Goal: Information Seeking & Learning: Learn about a topic

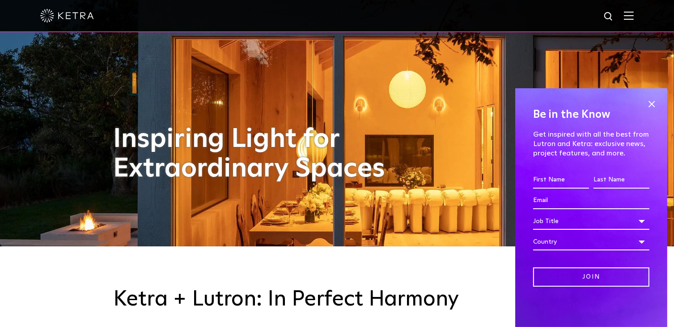
scroll to position [89, 0]
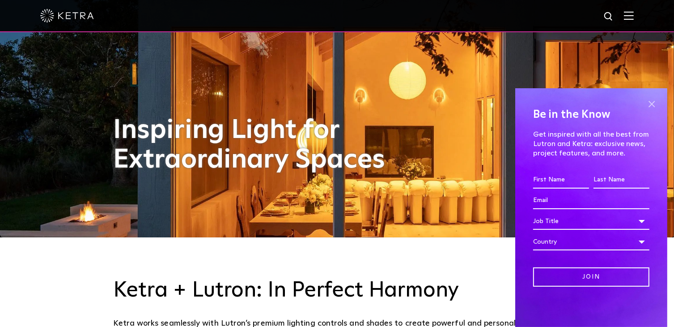
click at [651, 106] on span at bounding box center [651, 103] width 13 height 13
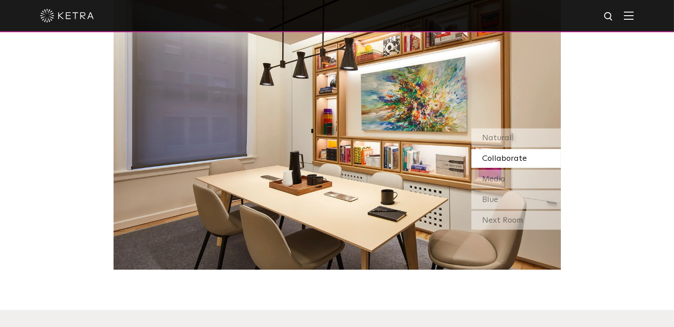
scroll to position [760, 0]
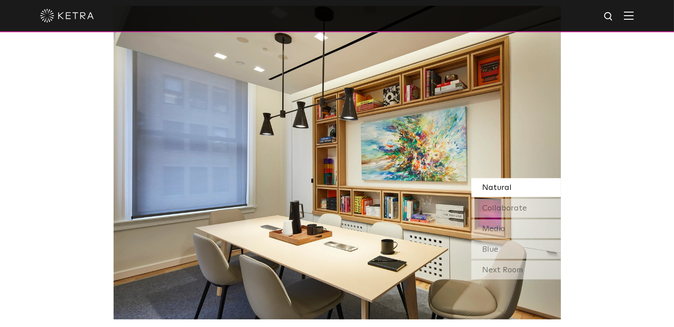
click at [526, 271] on div "Next Room" at bounding box center [515, 269] width 89 height 19
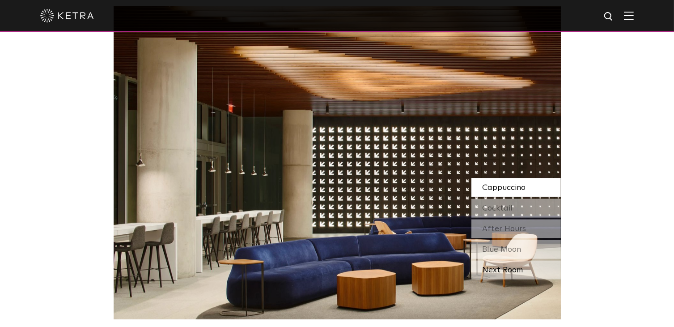
click at [515, 268] on div "Next Room" at bounding box center [515, 269] width 89 height 19
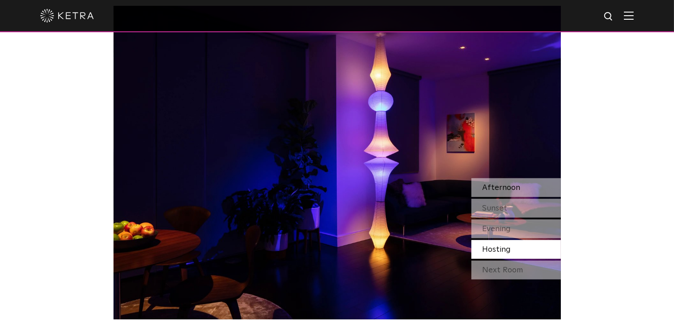
click at [517, 184] on span "Afternoon" at bounding box center [502, 187] width 38 height 8
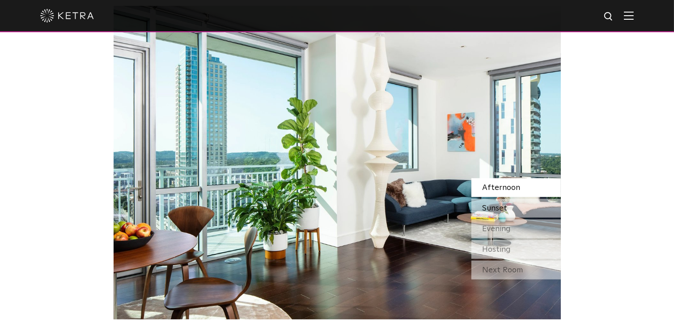
click at [536, 210] on div "Sunset" at bounding box center [515, 208] width 89 height 19
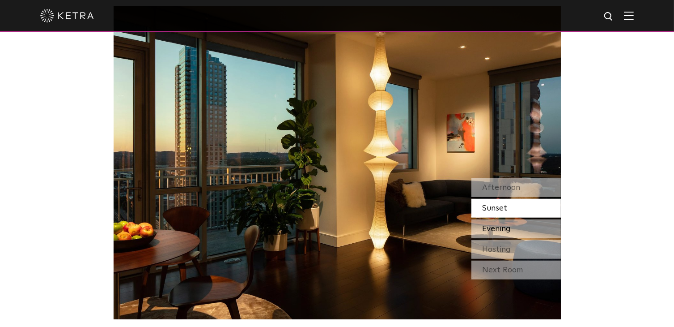
click at [536, 232] on div "Evening" at bounding box center [515, 228] width 89 height 19
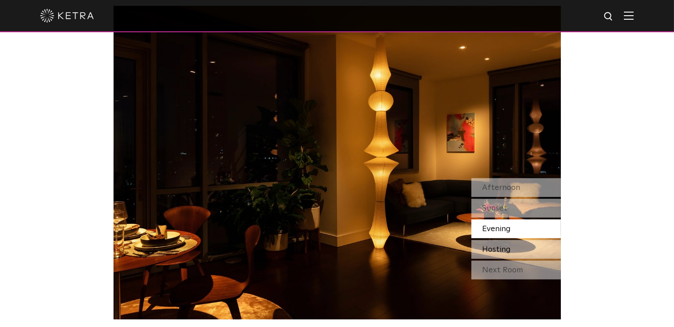
click at [530, 248] on div "Hosting" at bounding box center [515, 249] width 89 height 19
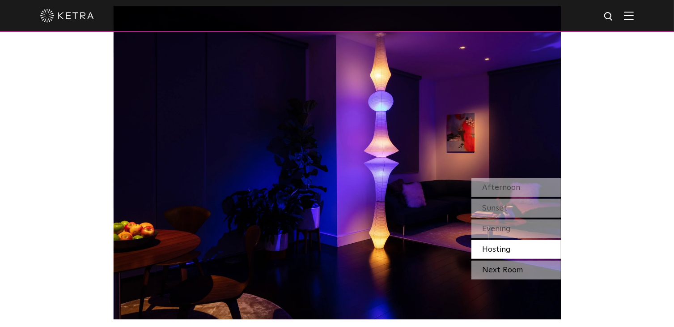
click at [524, 271] on div "Next Room" at bounding box center [515, 269] width 89 height 19
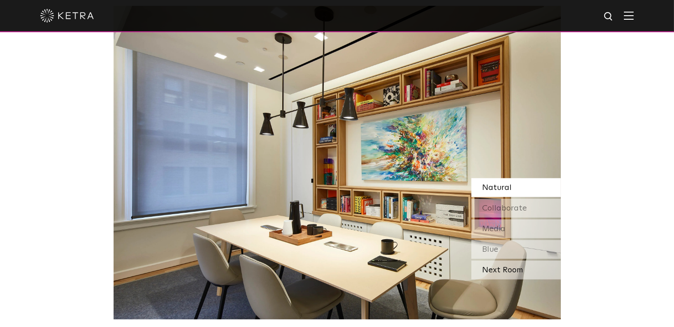
click at [530, 267] on div "Next Room" at bounding box center [515, 269] width 89 height 19
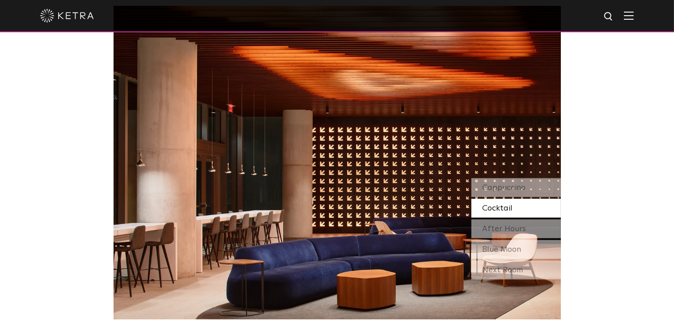
click at [531, 267] on div "Next Room" at bounding box center [515, 269] width 89 height 19
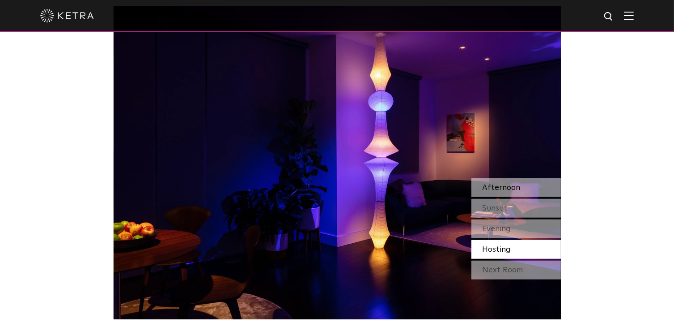
click at [530, 190] on div "Afternoon" at bounding box center [515, 187] width 89 height 19
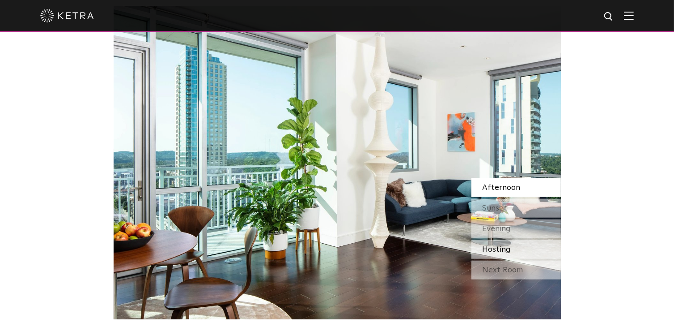
click at [517, 251] on div "Hosting" at bounding box center [515, 249] width 89 height 19
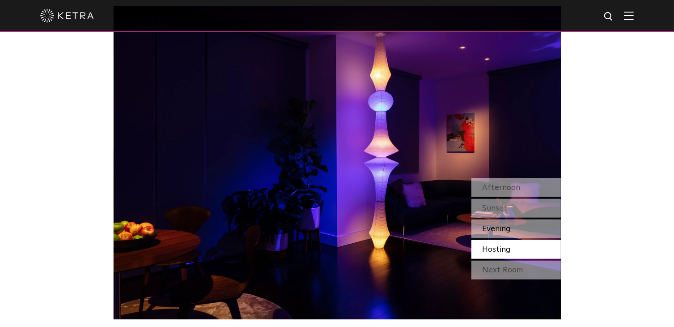
click at [518, 231] on div "Evening" at bounding box center [515, 228] width 89 height 19
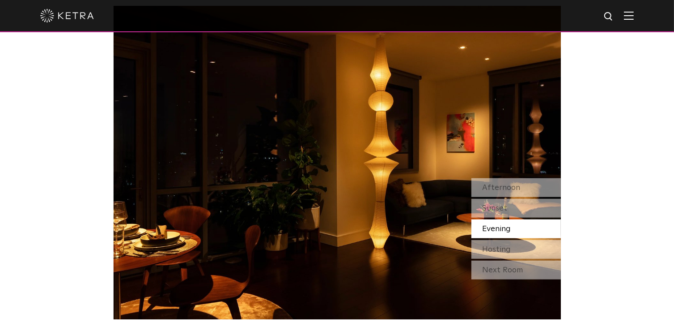
click at [634, 18] on img at bounding box center [629, 15] width 10 height 8
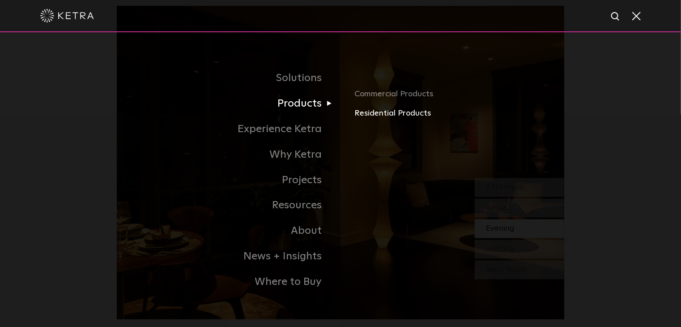
click at [362, 111] on link "Residential Products" at bounding box center [459, 113] width 209 height 13
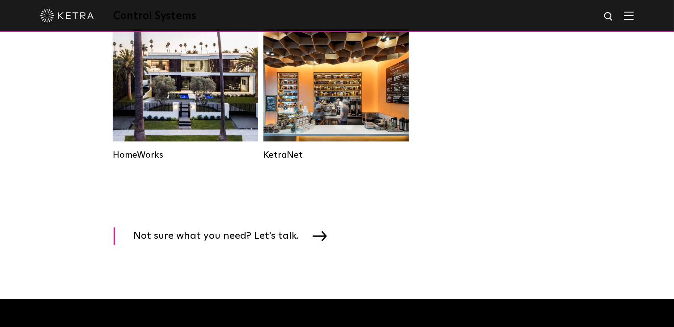
scroll to position [1208, 0]
